Goal: Check status: Check status

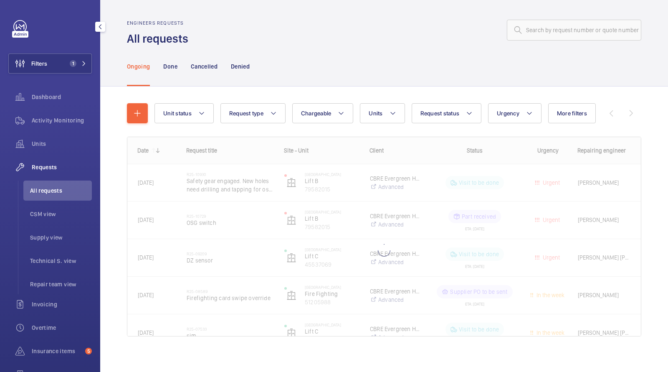
click at [71, 47] on div "Filters 1 Dashboard Activity Monitoring Units Requests All requests CSM view Su…" at bounding box center [50, 227] width 84 height 414
click at [70, 59] on button "Filters 1" at bounding box center [50, 63] width 84 height 20
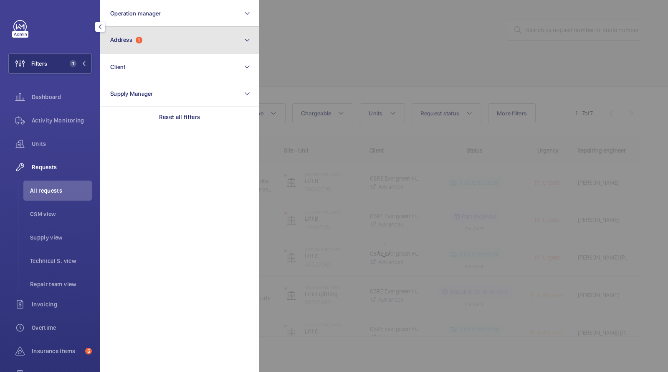
click at [139, 43] on span "1" at bounding box center [139, 40] width 7 height 7
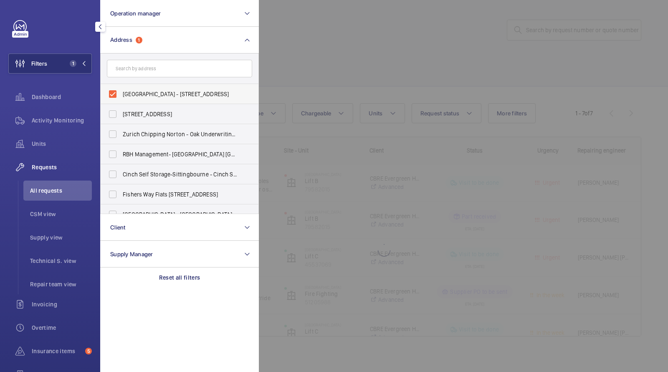
click at [168, 95] on span "[GEOGRAPHIC_DATA] - [STREET_ADDRESS]" at bounding box center [180, 94] width 115 height 8
click at [121, 95] on input "[GEOGRAPHIC_DATA] - [STREET_ADDRESS]" at bounding box center [112, 94] width 17 height 17
checkbox input "false"
click at [405, 58] on div at bounding box center [593, 186] width 668 height 372
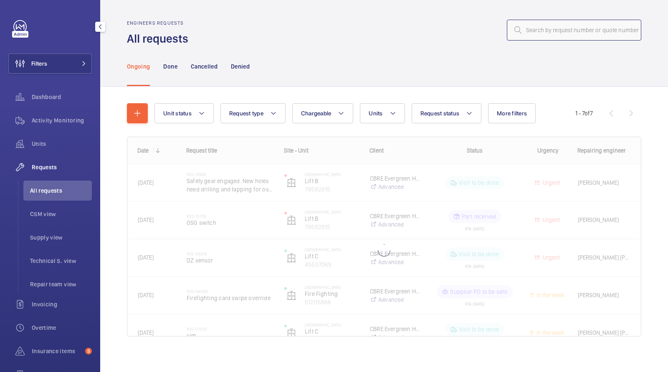
click at [553, 29] on input "text" at bounding box center [574, 30] width 135 height 21
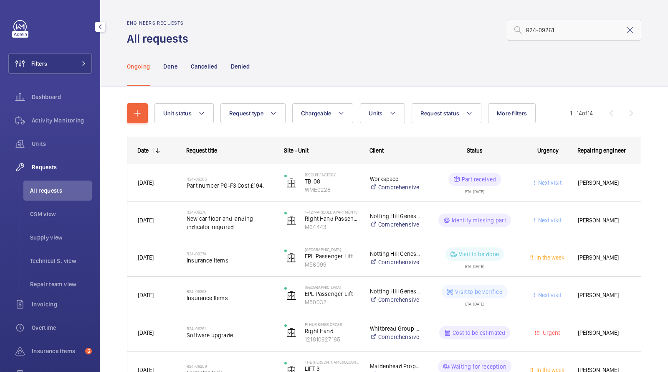
click at [466, 28] on div "R24-09261" at bounding box center [417, 30] width 448 height 20
drag, startPoint x: 576, startPoint y: 30, endPoint x: 424, endPoint y: -6, distance: 156.0
click at [424, 0] on html "Filters Dashboard Activity Monitoring Units Requests All requests CSM view Supp…" at bounding box center [334, 186] width 668 height 372
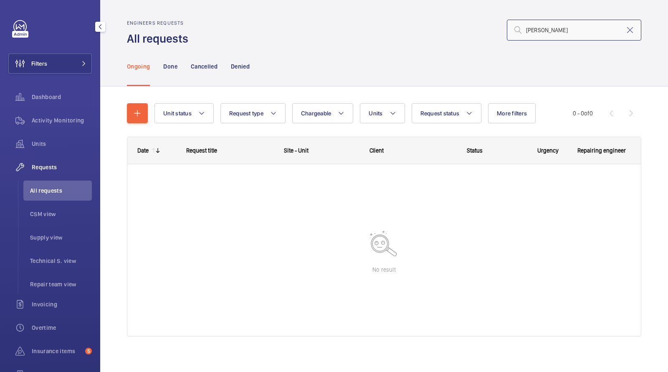
drag, startPoint x: 591, startPoint y: 30, endPoint x: 470, endPoint y: 23, distance: 120.9
click at [477, 24] on div "[PERSON_NAME]" at bounding box center [417, 30] width 448 height 20
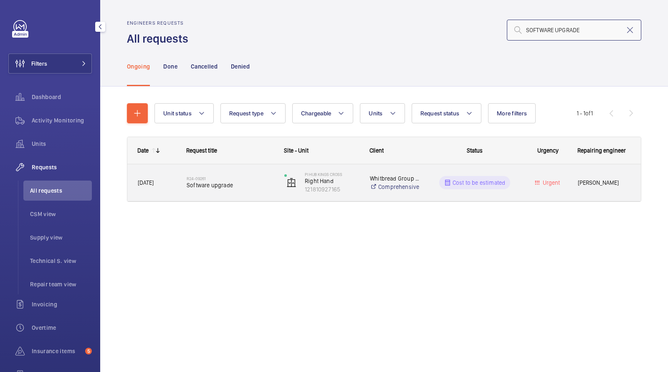
type input "SOFTWARE UPGRADE"
click at [237, 173] on div "R24-09261 Software upgrade" at bounding box center [230, 182] width 87 height 24
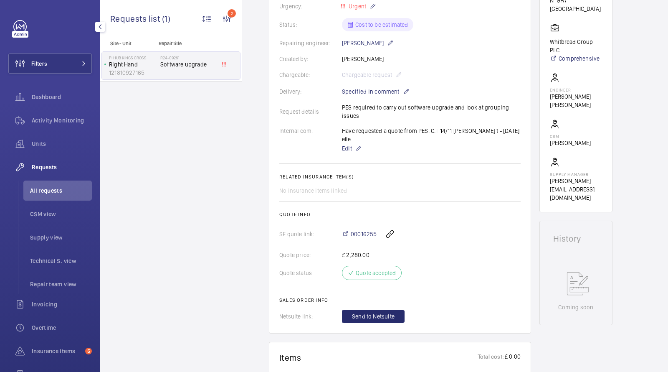
scroll to position [389, 0]
